Goal: Task Accomplishment & Management: Complete application form

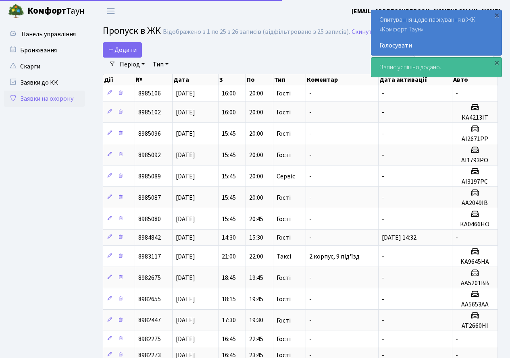
select select "25"
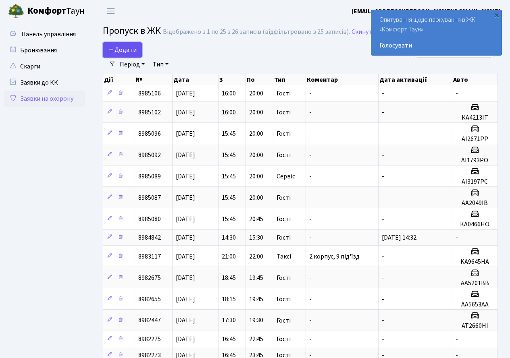
click at [123, 50] on span "Додати" at bounding box center [122, 50] width 29 height 9
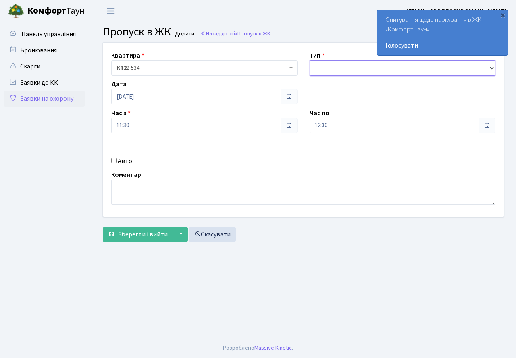
click at [338, 71] on select "- Доставка Таксі Гості Сервіс" at bounding box center [403, 67] width 186 height 15
select select "3"
click at [310, 60] on select "- Доставка Таксі Гості Сервіс" at bounding box center [403, 67] width 186 height 15
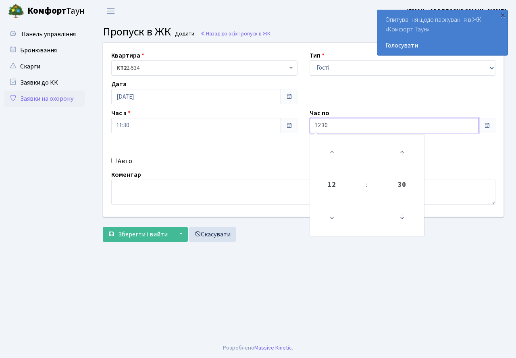
click at [333, 127] on input "12:30" at bounding box center [395, 125] width 170 height 15
click at [327, 143] on icon at bounding box center [332, 154] width 22 height 22
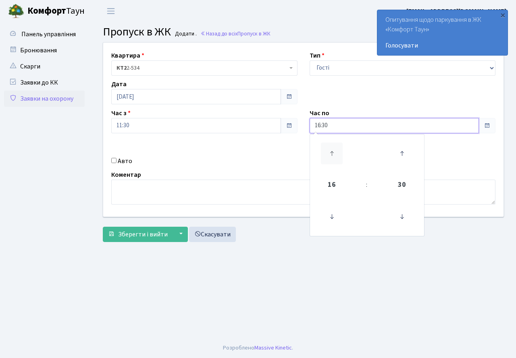
click at [327, 143] on icon at bounding box center [332, 154] width 22 height 22
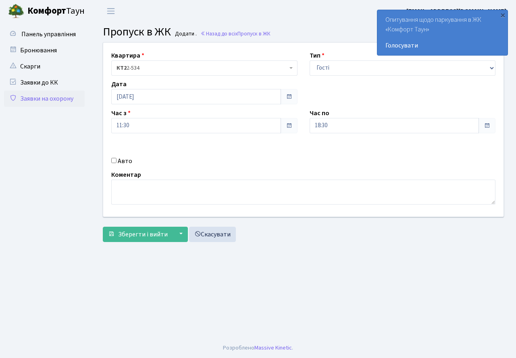
click at [233, 157] on div "Авто" at bounding box center [204, 161] width 198 height 10
click at [328, 130] on input "18:30" at bounding box center [395, 125] width 170 height 15
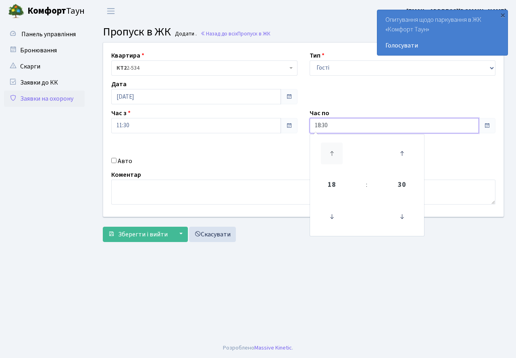
click at [334, 147] on icon at bounding box center [332, 154] width 22 height 22
type input "20:30"
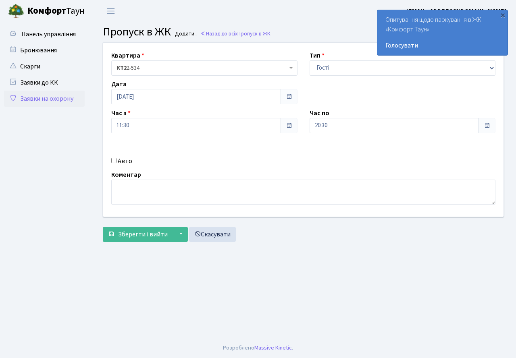
click at [241, 166] on div "Авто" at bounding box center [204, 161] width 198 height 10
click at [114, 161] on input "Авто" at bounding box center [113, 160] width 5 height 5
checkbox input "true"
type input "R"
type input "КА3279СС"
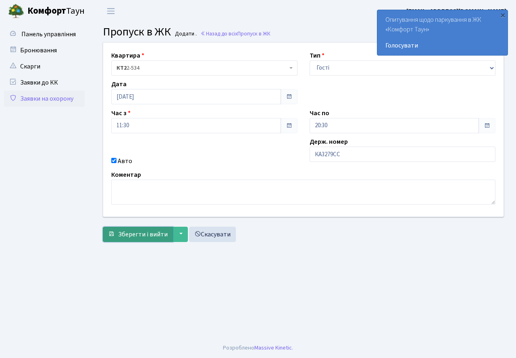
click at [139, 236] on span "Зберегти і вийти" at bounding box center [143, 234] width 50 height 9
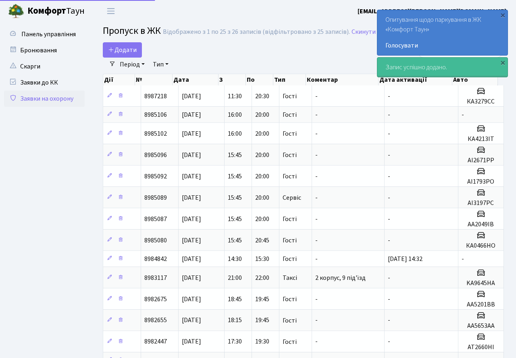
select select "25"
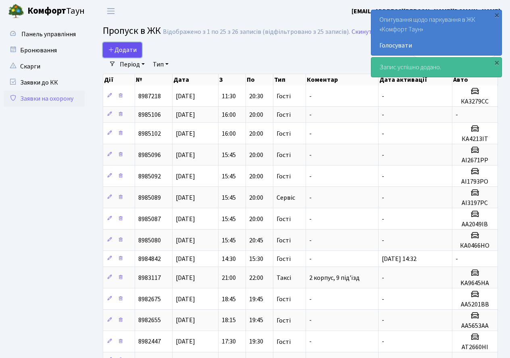
click at [127, 50] on span "Додати" at bounding box center [122, 50] width 29 height 9
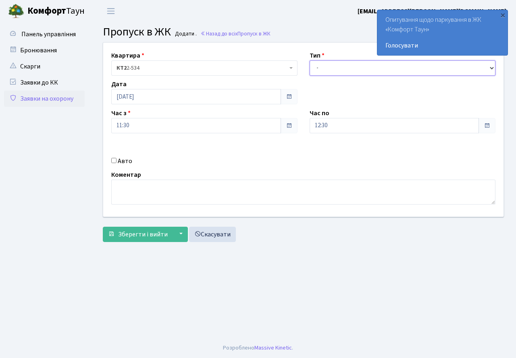
click at [324, 70] on select "- Доставка Таксі Гості Сервіс" at bounding box center [403, 67] width 186 height 15
select select "3"
click at [310, 60] on select "- Доставка Таксі Гості Сервіс" at bounding box center [403, 67] width 186 height 15
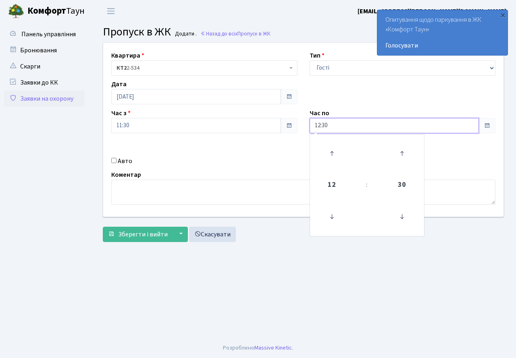
click at [339, 126] on input "12:30" at bounding box center [395, 125] width 170 height 15
click at [334, 149] on icon at bounding box center [332, 154] width 22 height 22
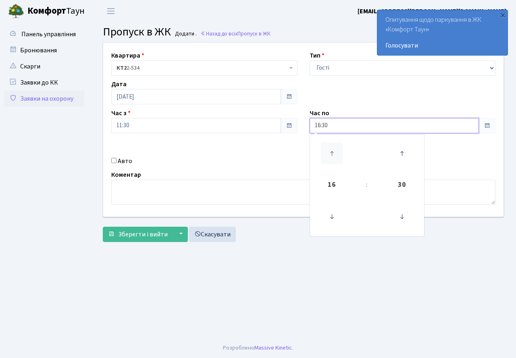
click at [334, 149] on icon at bounding box center [332, 154] width 22 height 22
drag, startPoint x: 333, startPoint y: 153, endPoint x: 204, endPoint y: 156, distance: 128.2
click at [328, 153] on icon at bounding box center [332, 154] width 22 height 22
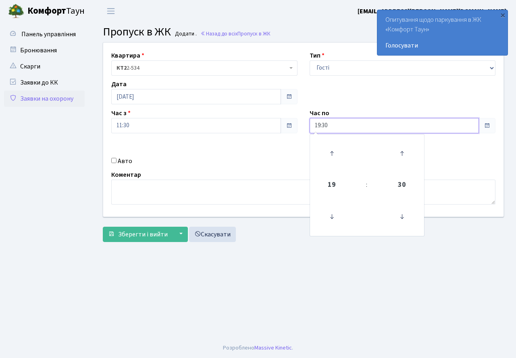
type input "20:30"
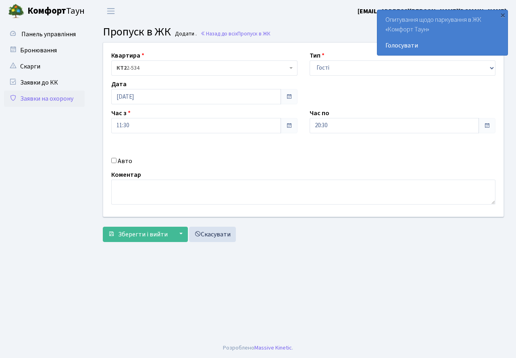
click at [204, 156] on div "Квартира <b>КТ2</b>&nbsp;&nbsp;&nbsp;2-534 КТ2 2-534 Тип - Доставка Таксі Гості…" at bounding box center [303, 130] width 412 height 174
click at [114, 160] on input "Авто" at bounding box center [113, 160] width 5 height 5
checkbox input "true"
type input "АА5201ВВ"
click at [147, 235] on span "Зберегти і вийти" at bounding box center [143, 234] width 50 height 9
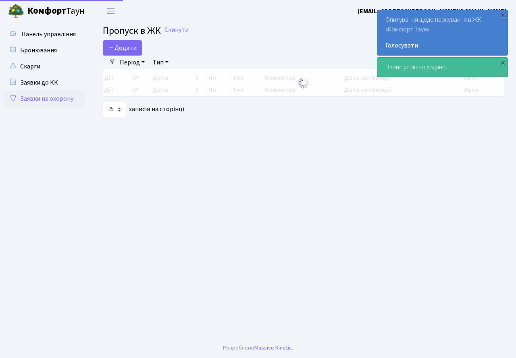
select select "25"
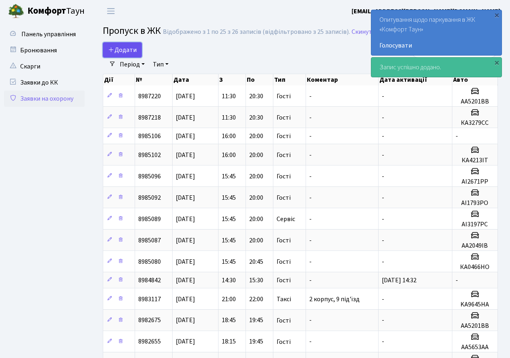
click at [125, 49] on span "Додати" at bounding box center [122, 50] width 29 height 9
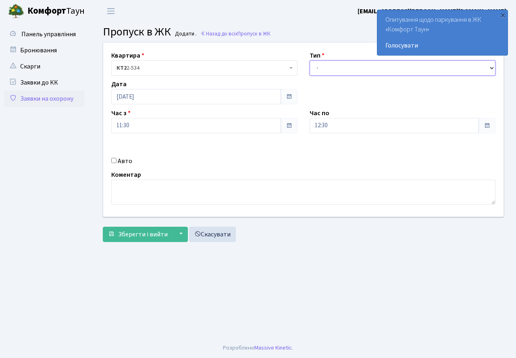
click at [337, 67] on select "- Доставка Таксі Гості Сервіс" at bounding box center [403, 67] width 186 height 15
select select "3"
click at [310, 60] on select "- Доставка Таксі Гості Сервіс" at bounding box center [403, 67] width 186 height 15
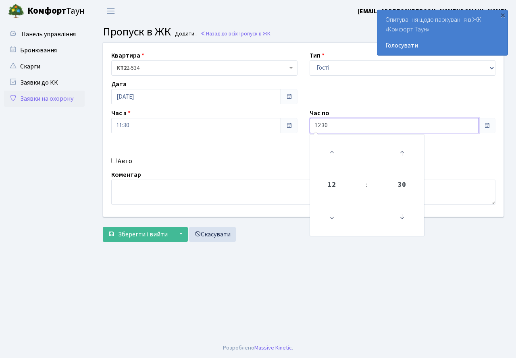
click at [349, 129] on input "12:30" at bounding box center [395, 125] width 170 height 15
click at [335, 152] on icon at bounding box center [332, 154] width 22 height 22
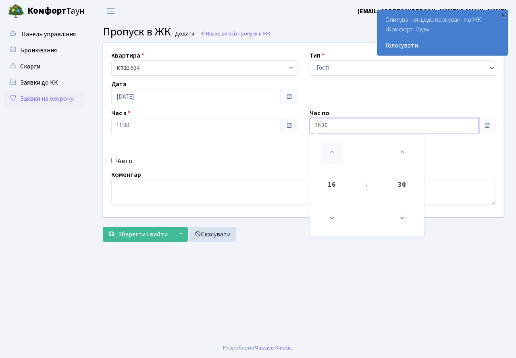
click at [335, 152] on icon at bounding box center [332, 154] width 22 height 22
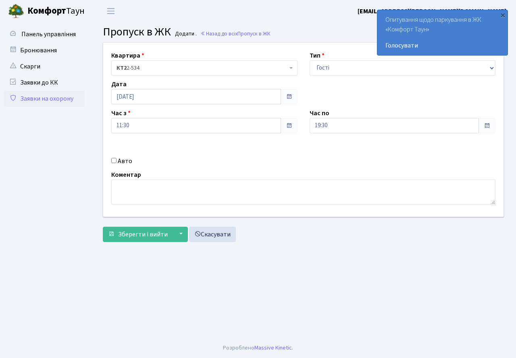
click at [304, 155] on div "Квартира <b>КТ2</b>&nbsp;&nbsp;&nbsp;2-534 КТ2 2-534 Тип - Доставка Таксі Гості…" at bounding box center [303, 130] width 412 height 174
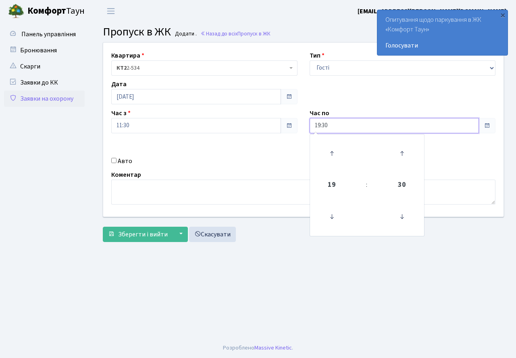
click at [337, 129] on input "19:30" at bounding box center [395, 125] width 170 height 15
click at [331, 148] on icon at bounding box center [332, 154] width 22 height 22
type input "20:30"
drag, startPoint x: 269, startPoint y: 144, endPoint x: 234, endPoint y: 155, distance: 36.7
click at [269, 144] on div "Квартира <b>КТ2</b>&nbsp;&nbsp;&nbsp;2-534 КТ2 2-534 Тип - Доставка Таксі Гості…" at bounding box center [303, 130] width 412 height 174
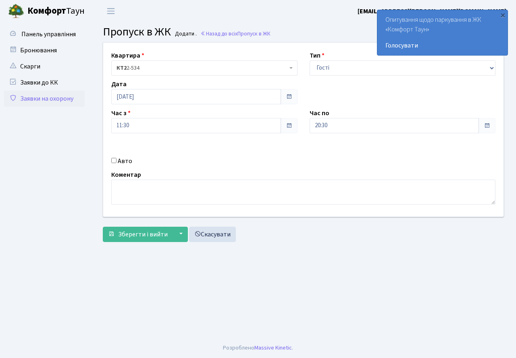
click at [114, 161] on input "Авто" at bounding box center [113, 160] width 5 height 5
checkbox input "true"
type input "КА1183ЕЕ"
click at [142, 239] on span "Зберегти і вийти" at bounding box center [143, 234] width 50 height 9
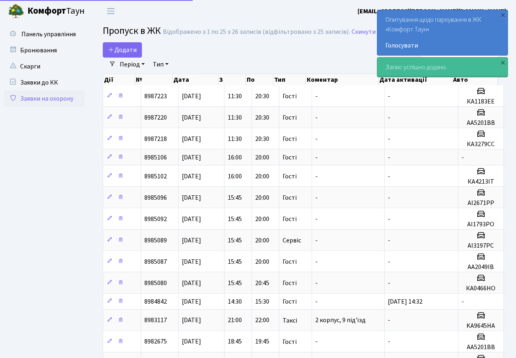
select select "25"
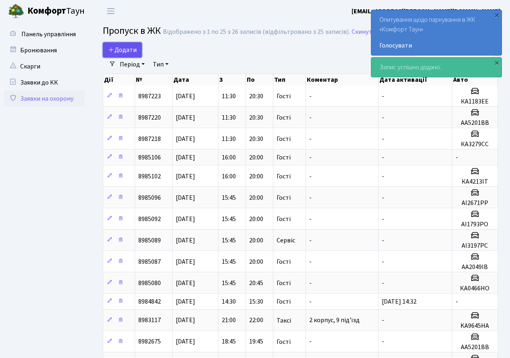
click at [124, 47] on span "Додати" at bounding box center [122, 50] width 29 height 9
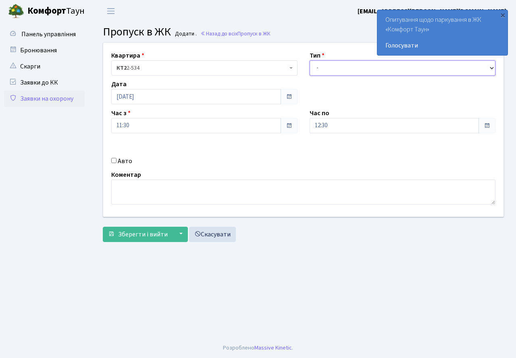
drag, startPoint x: 337, startPoint y: 72, endPoint x: 336, endPoint y: 77, distance: 5.0
click at [336, 77] on div "Квартира <b>КТ2</b>&nbsp;&nbsp;&nbsp;2-534 КТ2 2-534 Тип - Доставка Таксі Гості…" at bounding box center [303, 130] width 412 height 174
select select "3"
click at [310, 60] on select "- Доставка Таксі Гості Сервіс" at bounding box center [403, 67] width 186 height 15
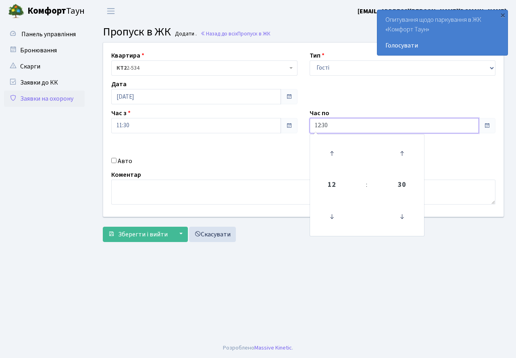
click at [335, 126] on input "12:30" at bounding box center [395, 125] width 170 height 15
click at [335, 144] on icon at bounding box center [332, 154] width 22 height 22
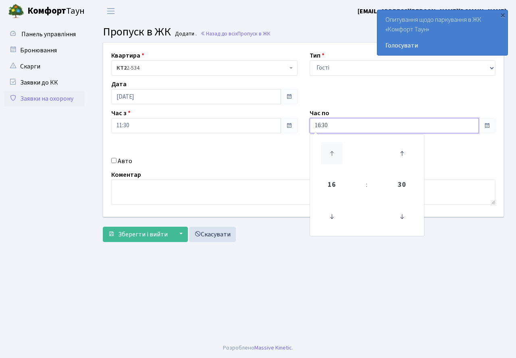
click at [335, 144] on icon at bounding box center [332, 154] width 22 height 22
type input "20:30"
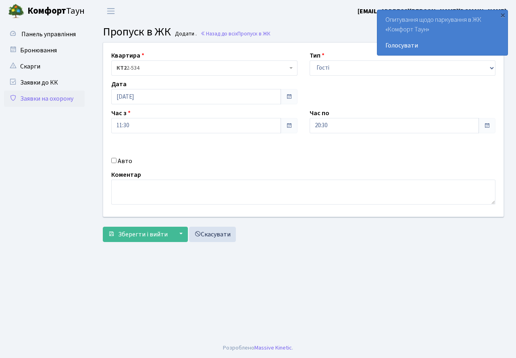
click at [283, 149] on div "Квартира <b>КТ2</b>&nbsp;&nbsp;&nbsp;2-534 КТ2 2-534 Тип - Доставка Таксі Гості…" at bounding box center [303, 130] width 412 height 174
click at [112, 162] on input "Авто" at bounding box center [113, 160] width 5 height 5
checkbox input "true"
type input "КА1183ІВ"
click at [149, 235] on span "Зберегти і вийти" at bounding box center [143, 234] width 50 height 9
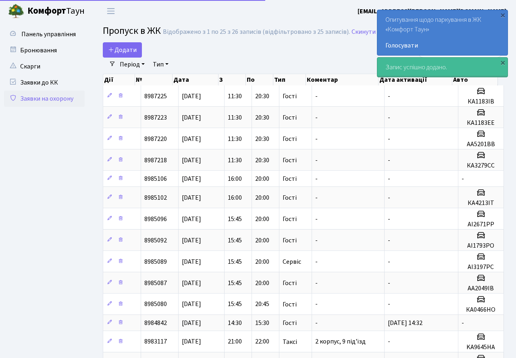
select select "25"
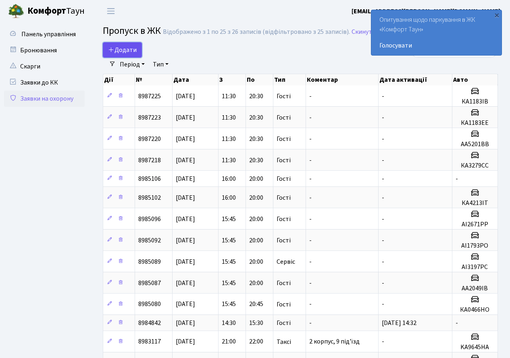
click at [123, 50] on span "Додати" at bounding box center [122, 50] width 29 height 9
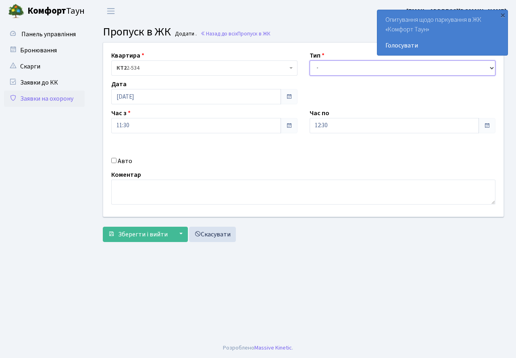
click at [336, 73] on select "- Доставка Таксі Гості Сервіс" at bounding box center [403, 67] width 186 height 15
select select "3"
click at [310, 60] on select "- Доставка Таксі Гості Сервіс" at bounding box center [403, 67] width 186 height 15
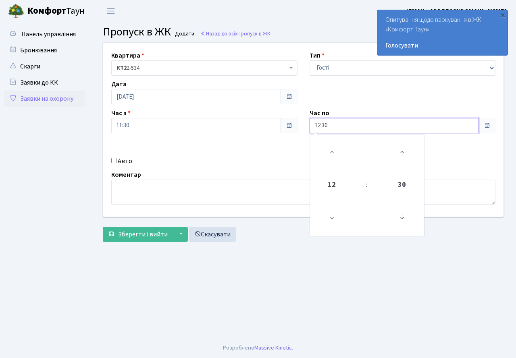
click at [337, 129] on input "12:30" at bounding box center [395, 125] width 170 height 15
click at [333, 151] on icon at bounding box center [332, 154] width 22 height 22
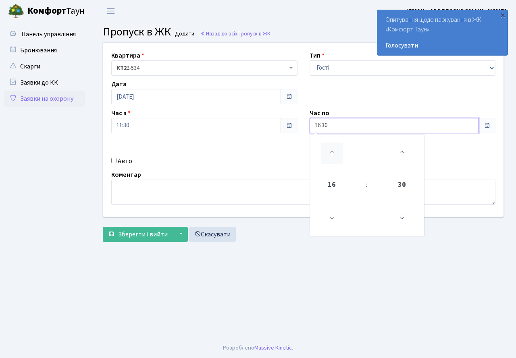
click at [333, 151] on icon at bounding box center [332, 154] width 22 height 22
type input "20:30"
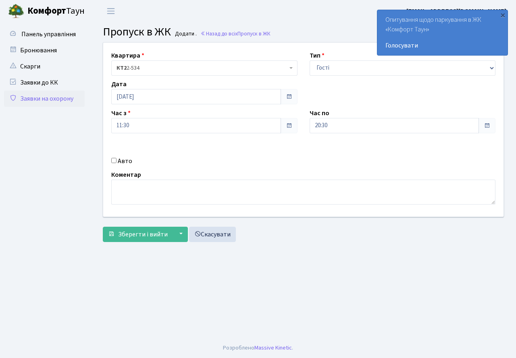
click at [271, 159] on div "Авто" at bounding box center [204, 161] width 198 height 10
click at [114, 162] on input "Авто" at bounding box center [113, 160] width 5 height 5
checkbox input "true"
click at [343, 157] on input "text" at bounding box center [403, 154] width 186 height 15
type input "АА5653АА"
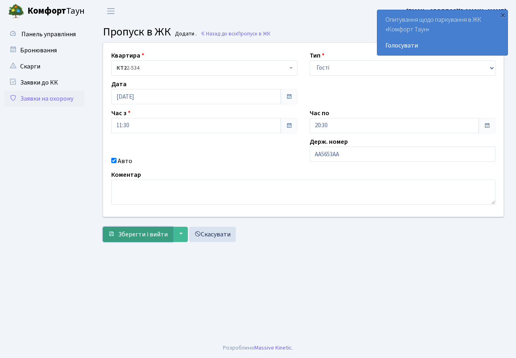
click at [141, 236] on span "Зберегти і вийти" at bounding box center [143, 234] width 50 height 9
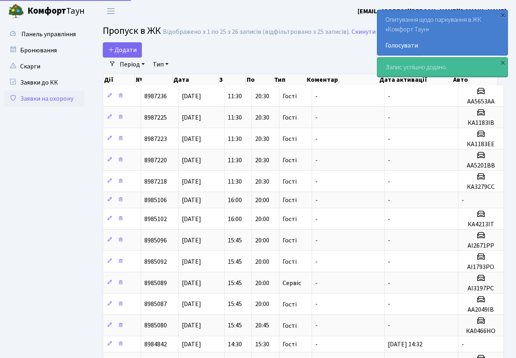
select select "25"
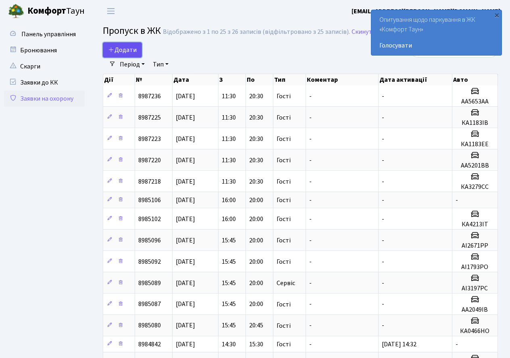
click at [117, 48] on span "Додати" at bounding box center [122, 50] width 29 height 9
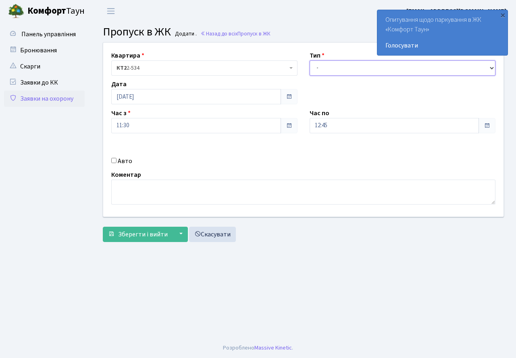
click at [318, 71] on select "- Доставка Таксі Гості Сервіс" at bounding box center [403, 67] width 186 height 15
select select "3"
click at [310, 60] on select "- Доставка Таксі Гості Сервіс" at bounding box center [403, 67] width 186 height 15
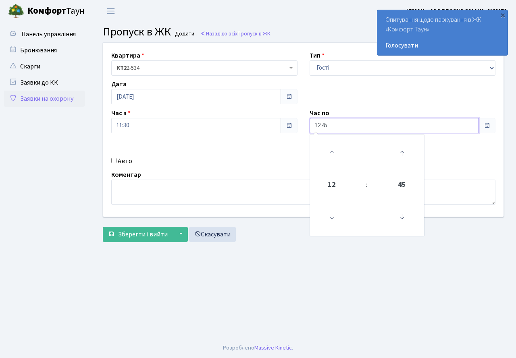
click at [327, 127] on input "12:45" at bounding box center [395, 125] width 170 height 15
click at [332, 153] on icon at bounding box center [332, 154] width 22 height 22
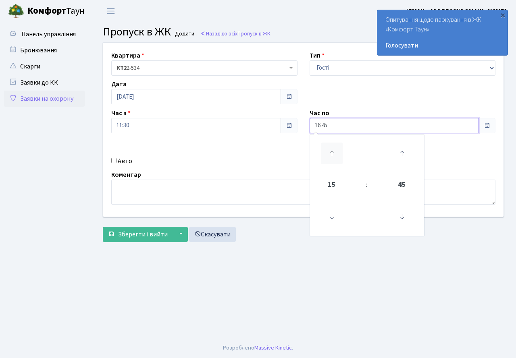
click at [332, 153] on icon at bounding box center [332, 154] width 22 height 22
type input "20:45"
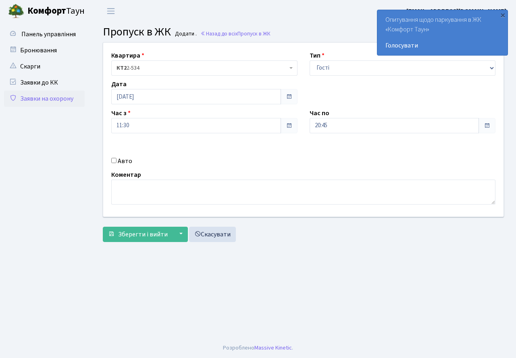
click at [266, 165] on div "Авто" at bounding box center [204, 161] width 198 height 10
click at [114, 162] on input "Авто" at bounding box center [113, 160] width 5 height 5
checkbox input "true"
type input "2"
type input "КА2392МС"
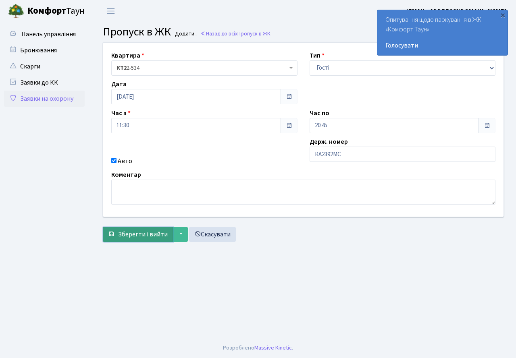
click at [139, 235] on span "Зберегти і вийти" at bounding box center [143, 234] width 50 height 9
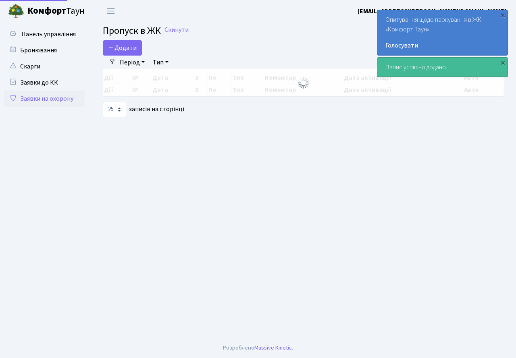
select select "25"
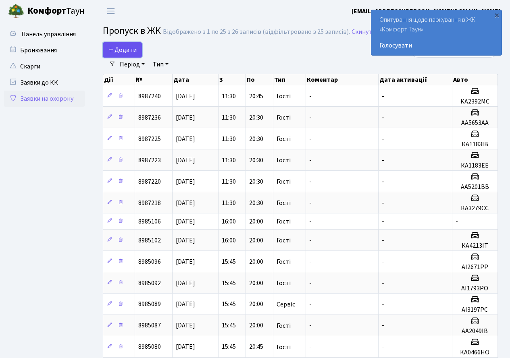
click at [133, 52] on span "Додати" at bounding box center [122, 50] width 29 height 9
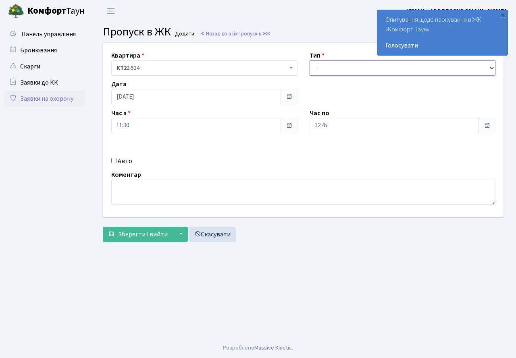
drag, startPoint x: 320, startPoint y: 67, endPoint x: 323, endPoint y: 75, distance: 9.1
click at [321, 69] on select "- Доставка Таксі Гості Сервіс" at bounding box center [403, 67] width 186 height 15
select select "3"
click at [310, 60] on select "- Доставка Таксі Гості Сервіс" at bounding box center [403, 67] width 186 height 15
click at [332, 125] on input "12:45" at bounding box center [395, 125] width 170 height 15
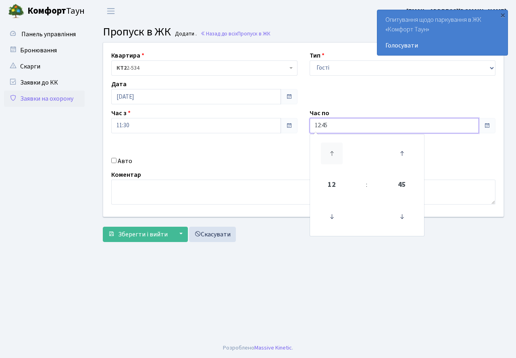
click at [331, 150] on icon at bounding box center [332, 154] width 22 height 22
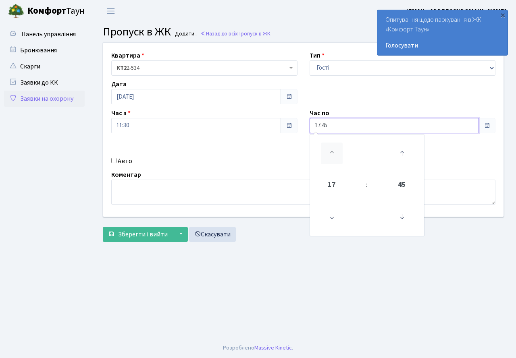
click at [331, 150] on icon at bounding box center [332, 154] width 22 height 22
click at [332, 151] on icon at bounding box center [332, 154] width 22 height 22
type input "20:45"
drag, startPoint x: 235, startPoint y: 161, endPoint x: 215, endPoint y: 168, distance: 20.9
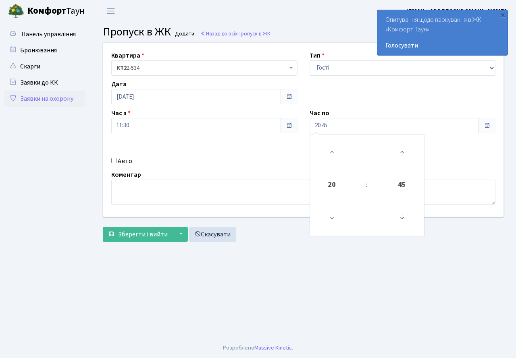
click at [229, 163] on div "Авто" at bounding box center [204, 161] width 198 height 10
click at [114, 163] on input "Авто" at bounding box center [113, 160] width 5 height 5
checkbox input "true"
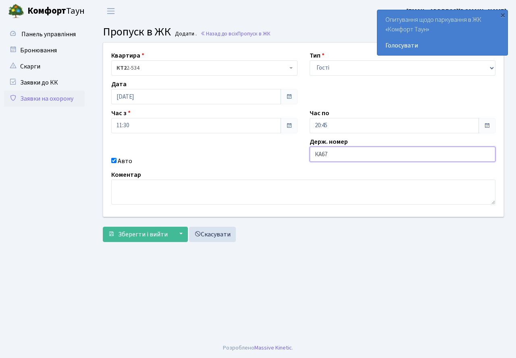
type input "КА6725АО"
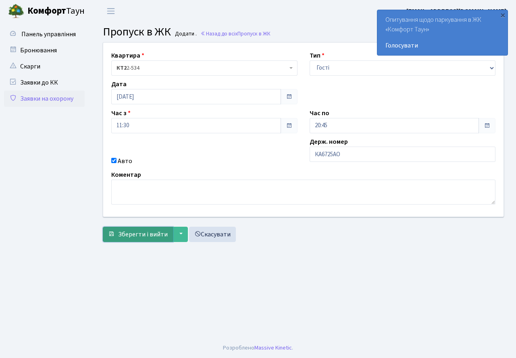
click at [143, 236] on span "Зберегти і вийти" at bounding box center [143, 234] width 50 height 9
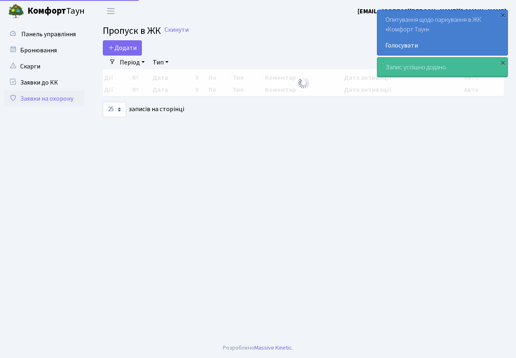
select select "25"
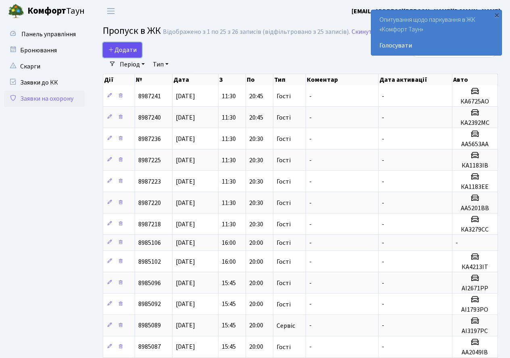
click at [131, 49] on span "Додати" at bounding box center [122, 50] width 29 height 9
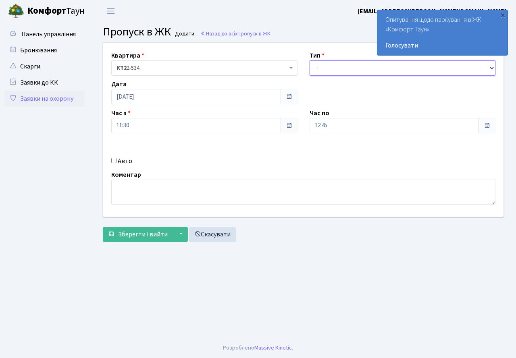
click at [357, 72] on select "- Доставка Таксі Гості Сервіс" at bounding box center [403, 67] width 186 height 15
select select "3"
click at [310, 60] on select "- Доставка Таксі Гості Сервіс" at bounding box center [403, 67] width 186 height 15
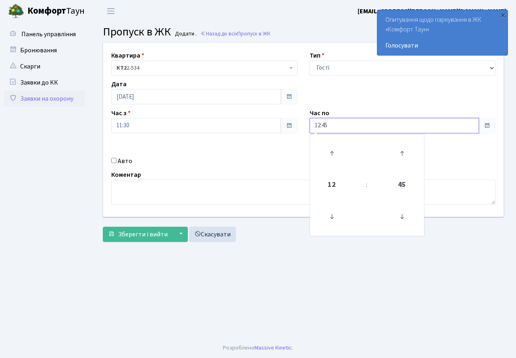
click at [336, 128] on input "12:45" at bounding box center [395, 125] width 170 height 15
click at [328, 151] on icon at bounding box center [332, 154] width 22 height 22
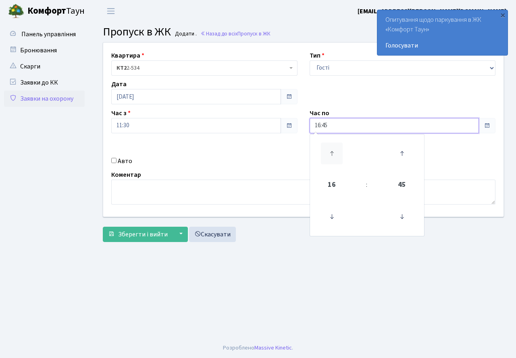
click at [328, 151] on icon at bounding box center [332, 154] width 22 height 22
type input "20:45"
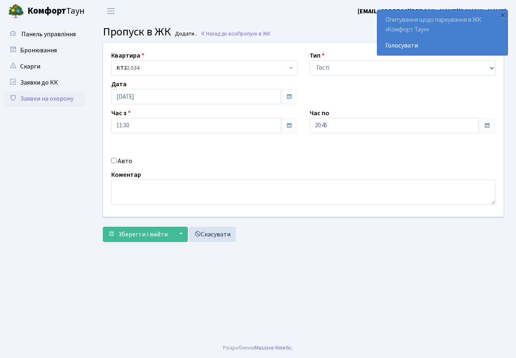
drag, startPoint x: 244, startPoint y: 154, endPoint x: 149, endPoint y: 210, distance: 110.0
click at [243, 156] on div "Квартира <b>КТ2</b>&nbsp;&nbsp;&nbsp;2-534 КТ2 2-534 Тип - Доставка Таксі Гості…" at bounding box center [303, 130] width 412 height 174
click at [138, 236] on span "Зберегти і вийти" at bounding box center [143, 234] width 50 height 9
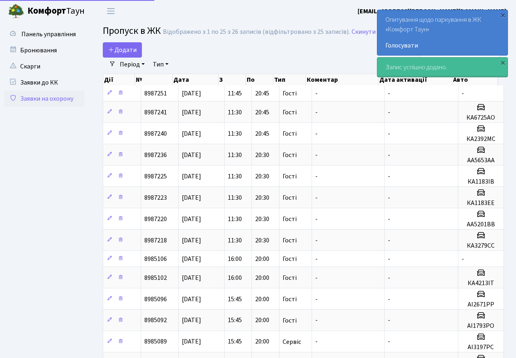
select select "25"
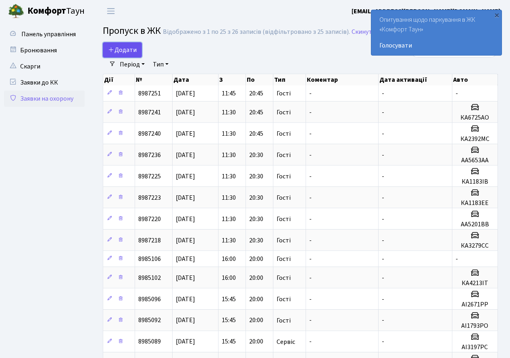
click at [125, 49] on span "Додати" at bounding box center [122, 50] width 29 height 9
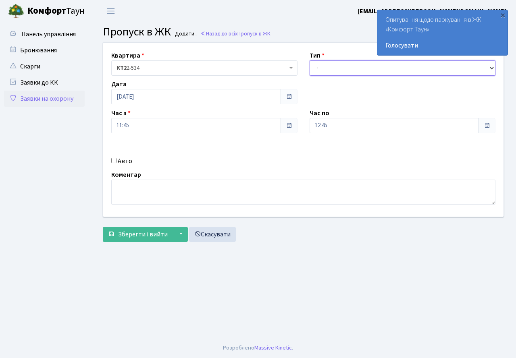
drag, startPoint x: 329, startPoint y: 70, endPoint x: 331, endPoint y: 75, distance: 5.9
click at [330, 73] on select "- Доставка Таксі Гості Сервіс" at bounding box center [403, 67] width 186 height 15
select select "3"
click at [310, 60] on select "- Доставка Таксі Гості Сервіс" at bounding box center [403, 67] width 186 height 15
click at [335, 130] on input "12:45" at bounding box center [395, 125] width 170 height 15
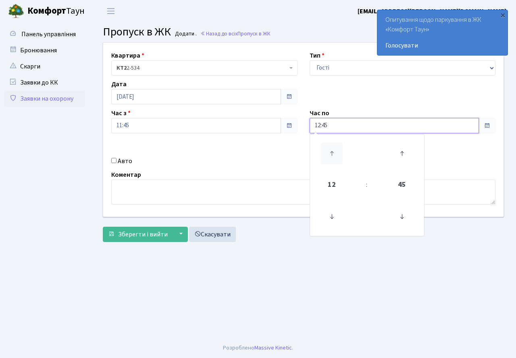
click at [332, 144] on icon at bounding box center [332, 154] width 22 height 22
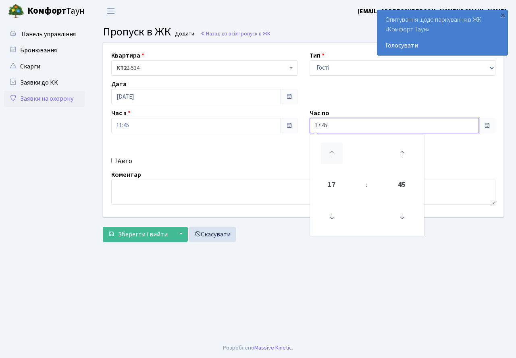
click at [332, 144] on icon at bounding box center [332, 154] width 22 height 22
type input "20:45"
click at [279, 149] on div "Квартира <b>КТ2</b>&nbsp;&nbsp;&nbsp;2-534 КТ2 2-534 Тип - Доставка Таксі Гості…" at bounding box center [303, 130] width 412 height 174
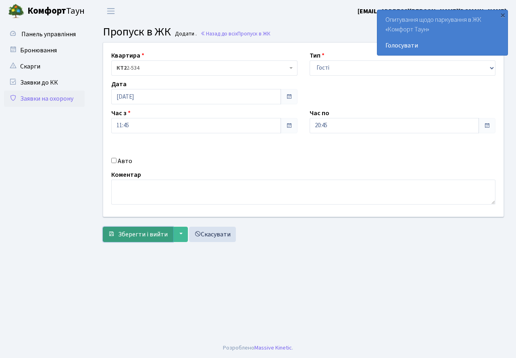
click at [141, 231] on span "Зберегти і вийти" at bounding box center [143, 234] width 50 height 9
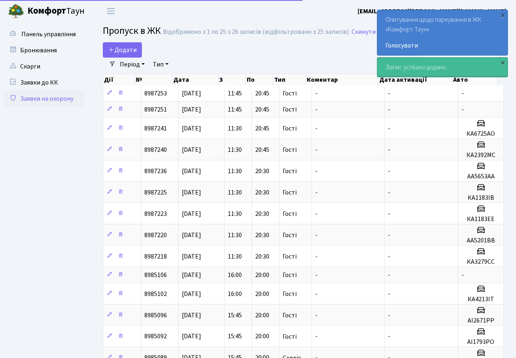
select select "25"
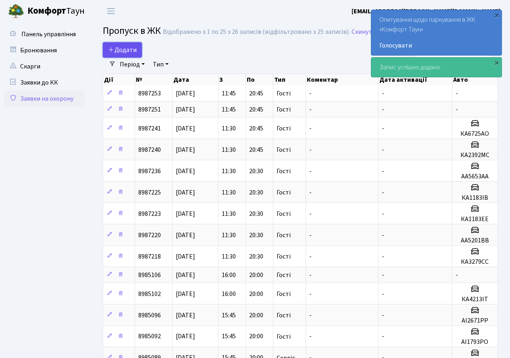
click at [123, 49] on span "Додати" at bounding box center [122, 50] width 29 height 9
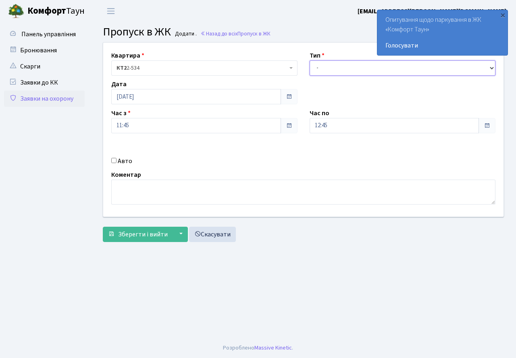
drag, startPoint x: 333, startPoint y: 71, endPoint x: 332, endPoint y: 77, distance: 6.1
click at [332, 77] on div "Квартира <b>КТ2</b>&nbsp;&nbsp;&nbsp;2-534 КТ2 2-534 Тип - Доставка Таксі Гості…" at bounding box center [303, 130] width 412 height 174
select select "3"
click at [310, 60] on select "- Доставка Таксі Гості Сервіс" at bounding box center [403, 67] width 186 height 15
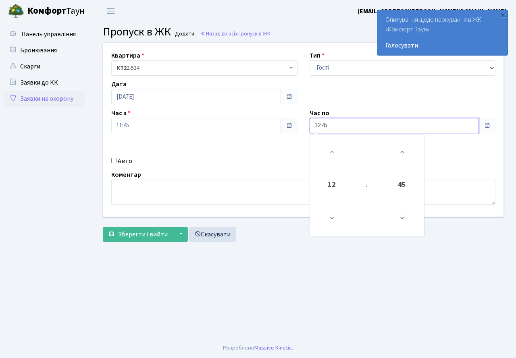
drag, startPoint x: 346, startPoint y: 125, endPoint x: 336, endPoint y: 142, distance: 20.1
click at [344, 127] on input "12:45" at bounding box center [395, 125] width 170 height 15
click at [331, 154] on icon at bounding box center [332, 154] width 22 height 22
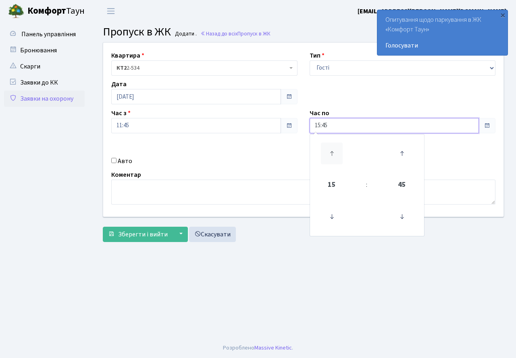
click at [331, 154] on icon at bounding box center [332, 154] width 22 height 22
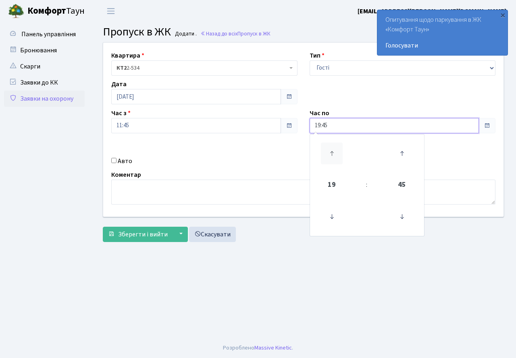
type input "20:45"
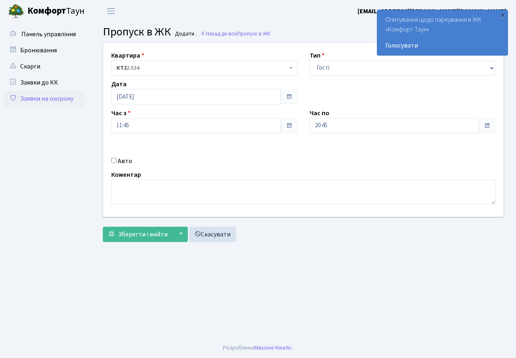
click at [274, 154] on div "Квартира <b>КТ2</b>&nbsp;&nbsp;&nbsp;2-534 КТ2 2-534 Тип - Доставка Таксі Гості…" at bounding box center [303, 130] width 412 height 174
click at [117, 161] on div "Авто" at bounding box center [204, 161] width 198 height 10
click at [113, 160] on input "Авто" at bounding box center [113, 160] width 5 height 5
checkbox input "true"
click at [142, 235] on span "Зберегти і вийти" at bounding box center [143, 234] width 50 height 9
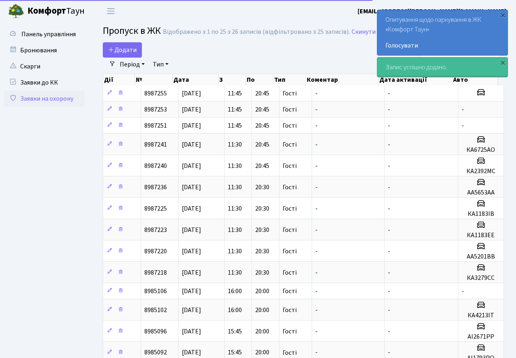
select select "25"
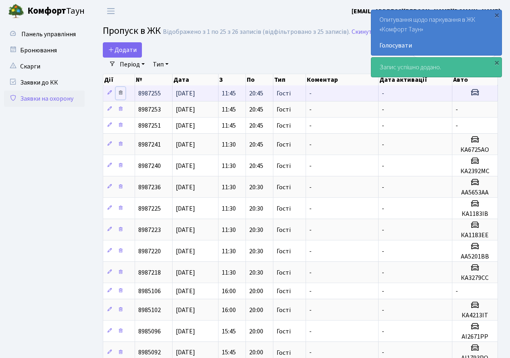
click at [123, 88] on link at bounding box center [121, 93] width 10 height 12
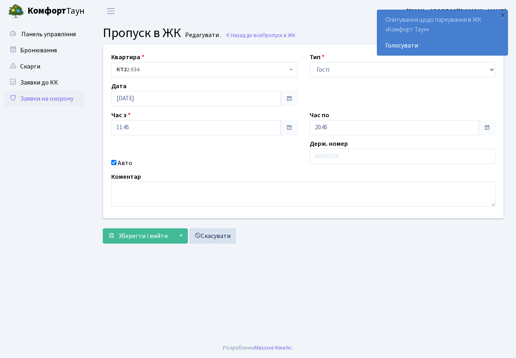
click at [113, 163] on input "Авто" at bounding box center [113, 162] width 5 height 5
checkbox input "false"
click at [139, 235] on span "Зберегти і вийти" at bounding box center [143, 236] width 50 height 9
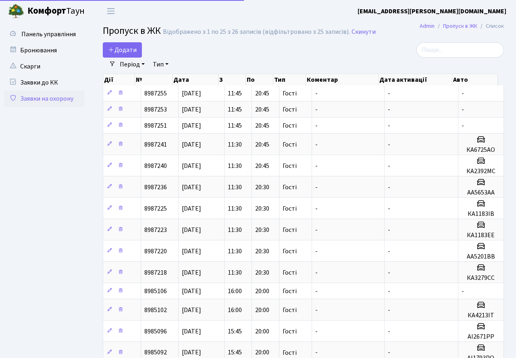
select select "25"
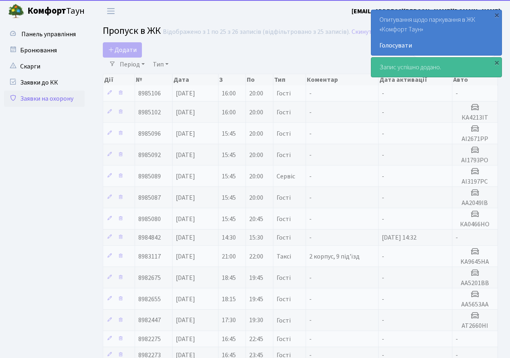
select select "25"
